Goal: Task Accomplishment & Management: Manage account settings

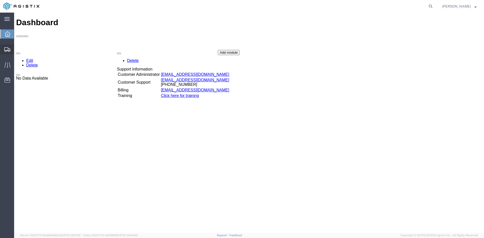
click at [11, 51] on div at bounding box center [7, 49] width 14 height 10
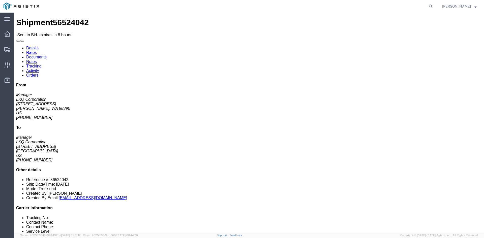
click link "Enter / Modify Bid"
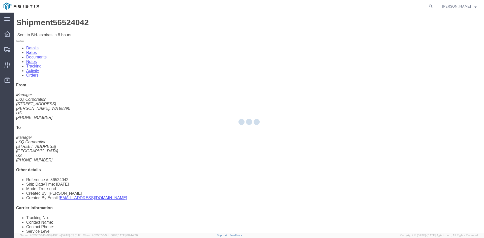
select select "4512"
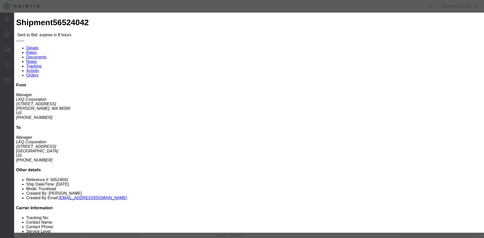
click select "Select LTL 3 - 5 Day Less than Truckload Rail Reefer TL Standard 3 - 5 Day Truc…"
select select "13784"
click select "Select LTL 3 - 5 Day Less than Truckload Rail Reefer TL Standard 3 - 5 Day Truc…"
click input "text"
type input "bid"
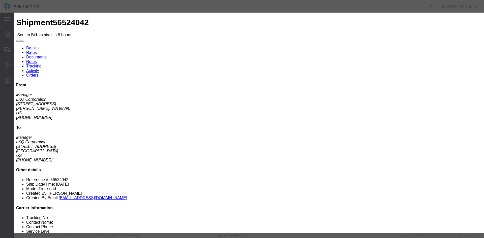
click input "number"
type input "5000"
click button "Submit"
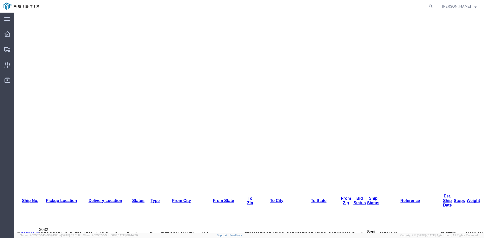
scroll to position [167, 0]
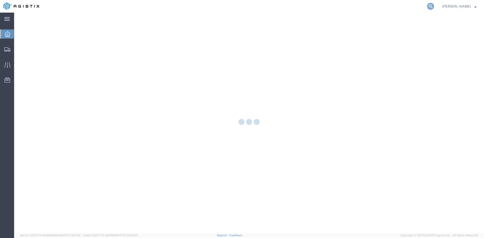
click at [434, 7] on icon at bounding box center [430, 6] width 7 height 7
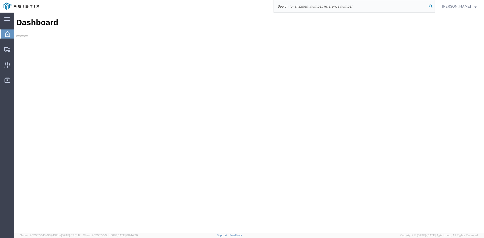
paste input "56522528"
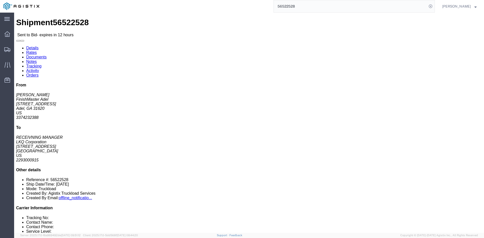
click button "button"
click link "Notes"
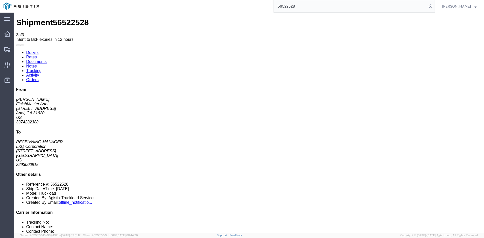
click at [30, 50] on link "Details" at bounding box center [32, 52] width 12 height 4
click at [325, 6] on input "56522528" at bounding box center [350, 6] width 153 height 12
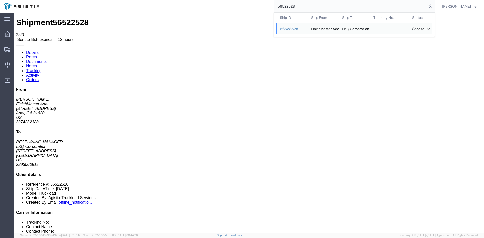
click at [325, 6] on input "56522528" at bounding box center [350, 6] width 153 height 12
paste input "search"
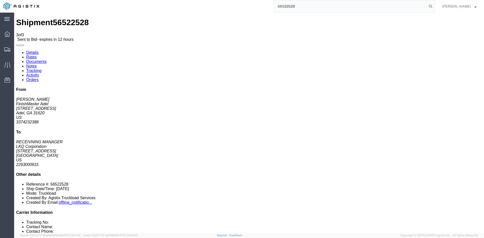
type input "56522528"
click link "Enter / Modify Bid"
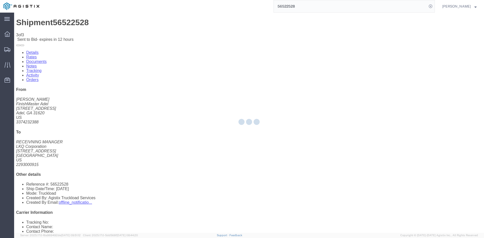
select select "4512"
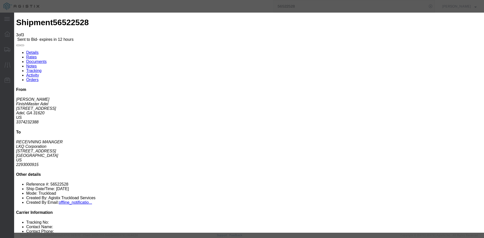
click icon "button"
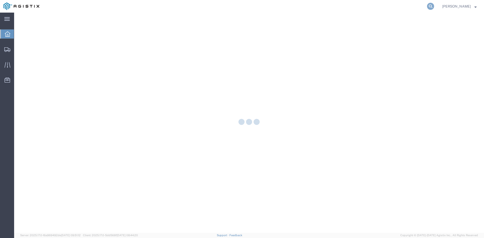
click at [433, 4] on icon at bounding box center [430, 6] width 7 height 7
paste input "56260827"
type input "56260827"
